Goal: Find specific page/section: Find specific page/section

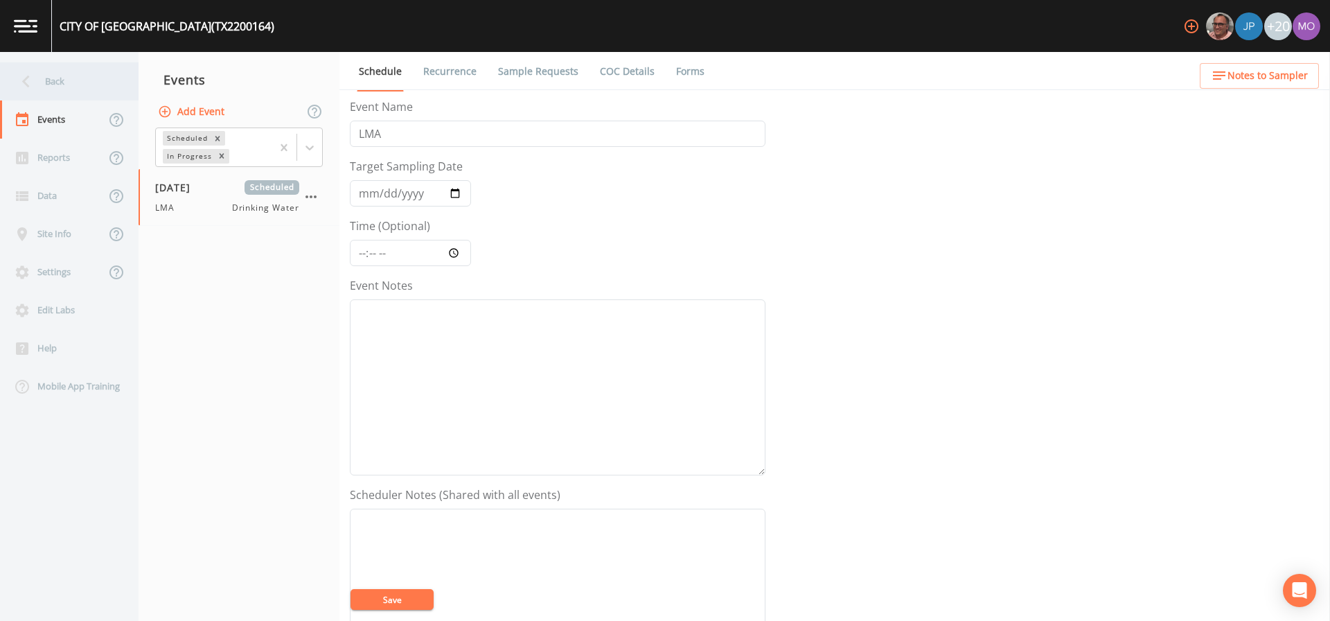
drag, startPoint x: 0, startPoint y: 0, endPoint x: 69, endPoint y: 84, distance: 108.7
click at [69, 84] on div "Back" at bounding box center [62, 81] width 125 height 38
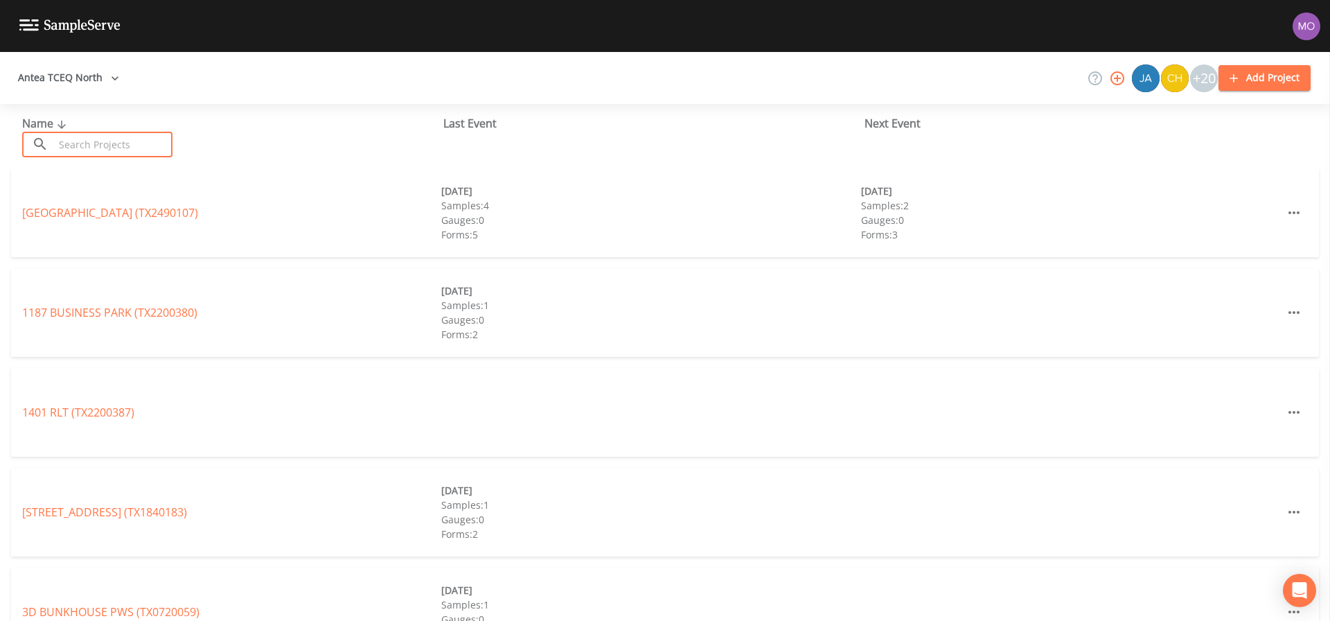
click at [109, 140] on input "text" at bounding box center [113, 145] width 118 height 26
paste input "TX0730024"
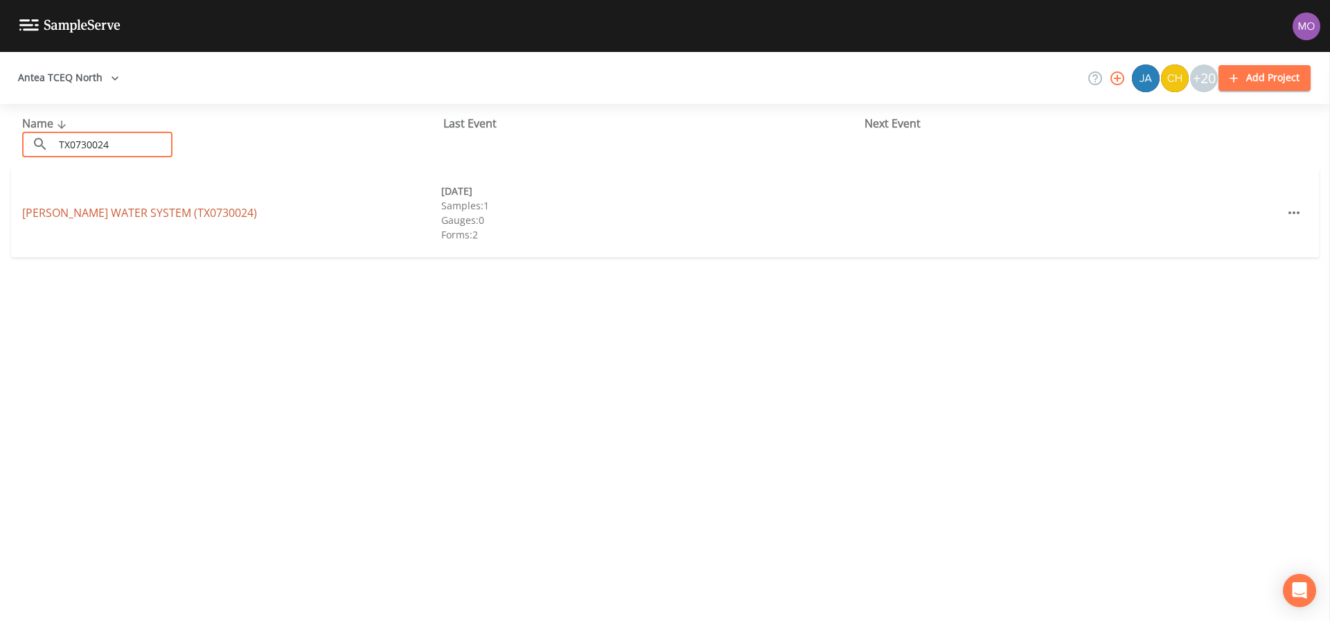
type input "TX0730024"
click at [88, 216] on link "[PERSON_NAME] WATER SYSTEM (TX0730024)" at bounding box center [139, 212] width 235 height 15
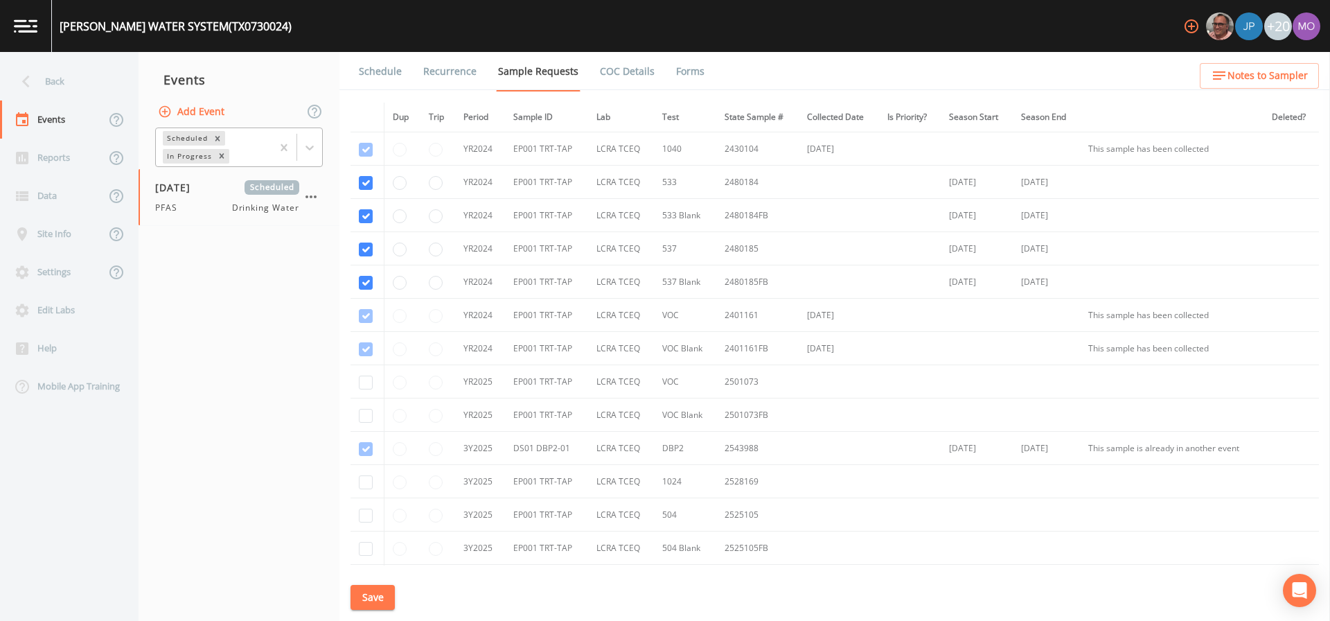
click at [181, 157] on div "In Progress" at bounding box center [188, 156] width 51 height 15
click at [193, 175] on div "Completed" at bounding box center [239, 168] width 168 height 12
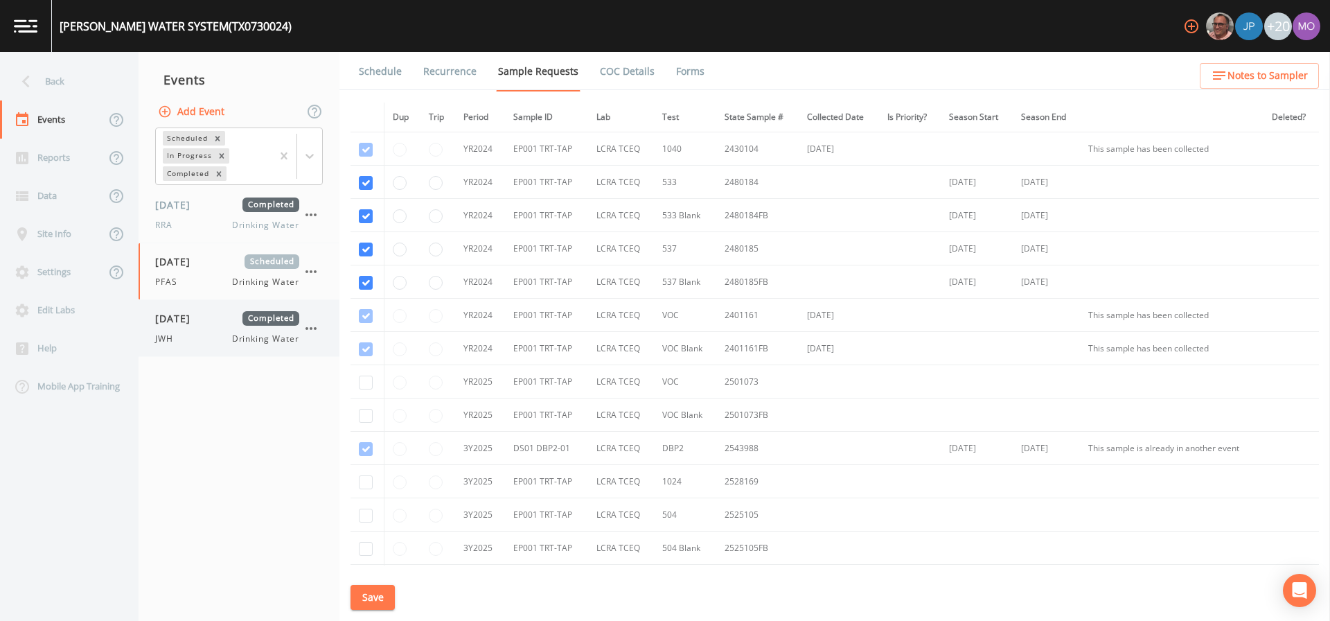
click at [198, 335] on div "JWH Drinking Water" at bounding box center [227, 338] width 144 height 12
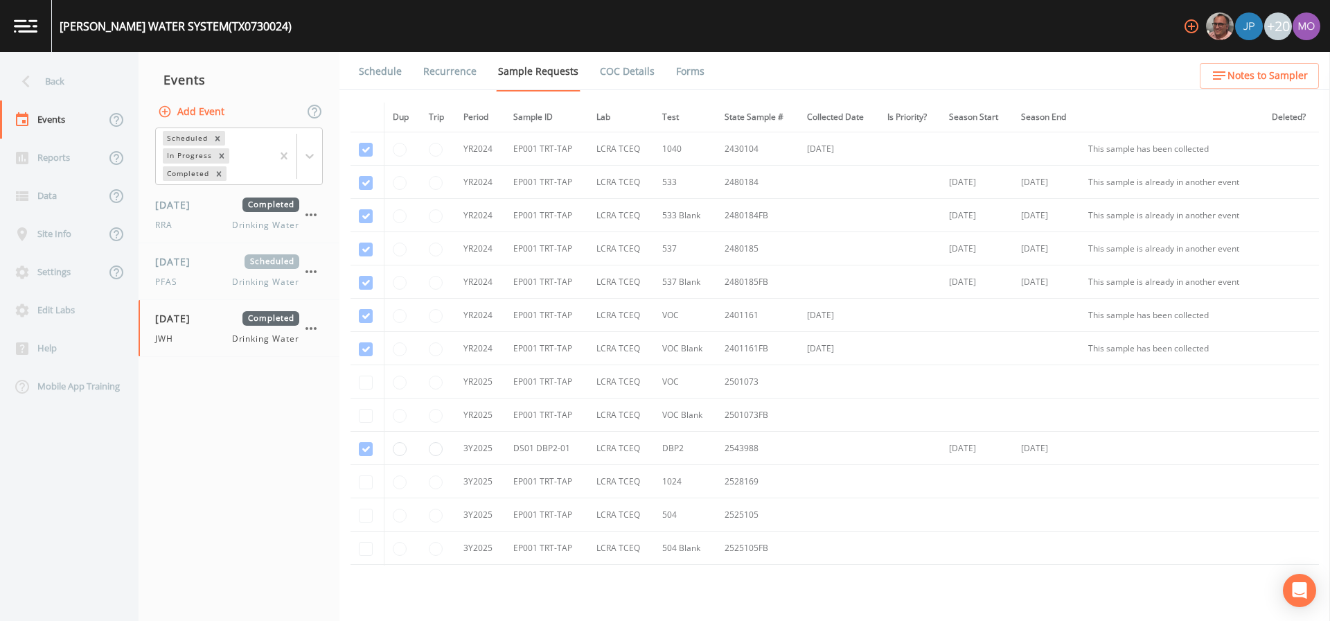
click at [676, 69] on link "Forms" at bounding box center [690, 71] width 33 height 39
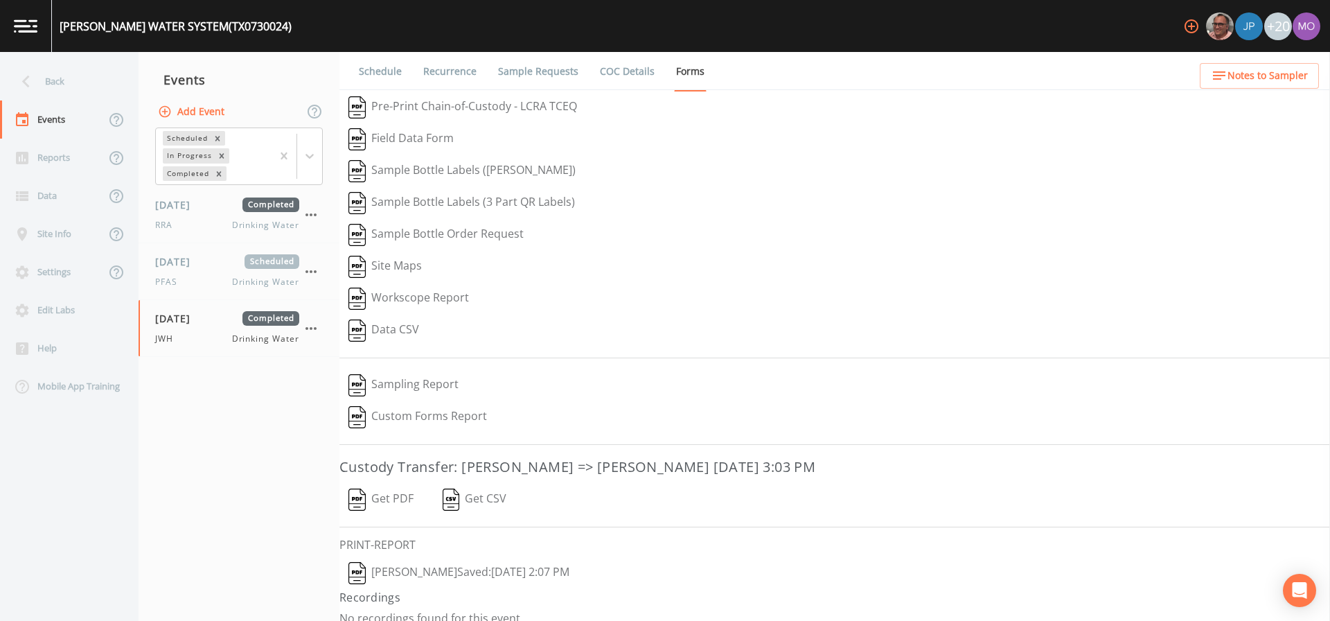
scroll to position [15, 0]
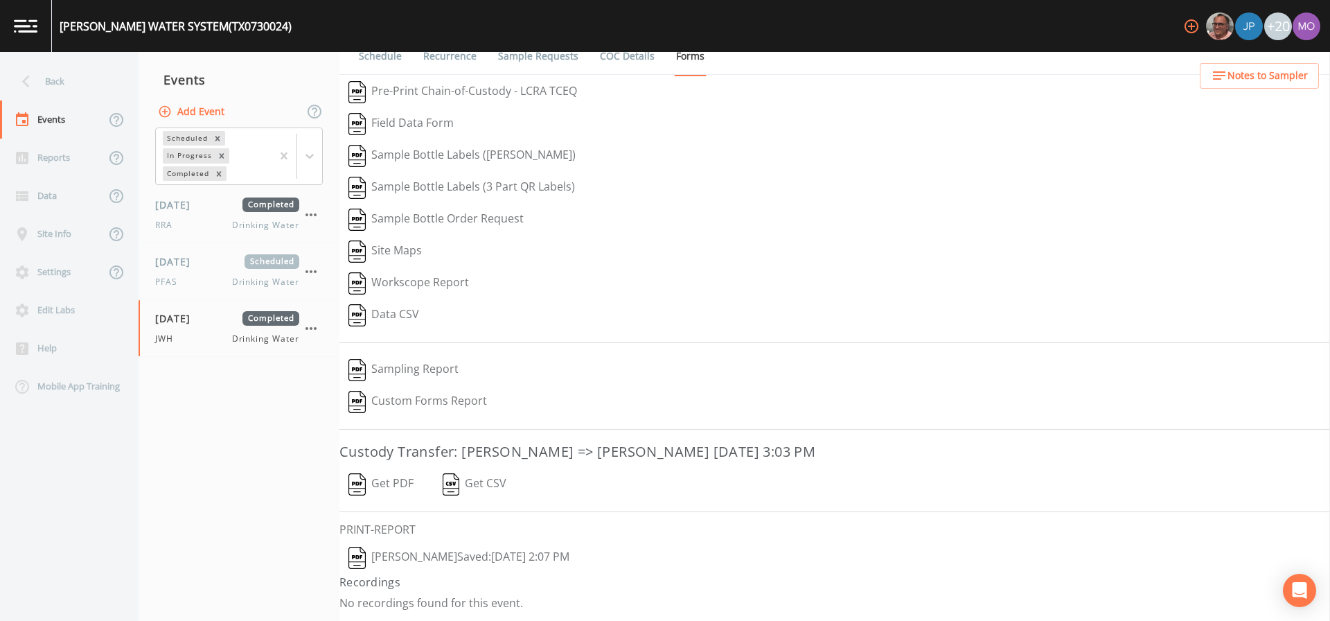
click at [353, 562] on img "button" at bounding box center [356, 557] width 17 height 22
